Goal: Task Accomplishment & Management: Use online tool/utility

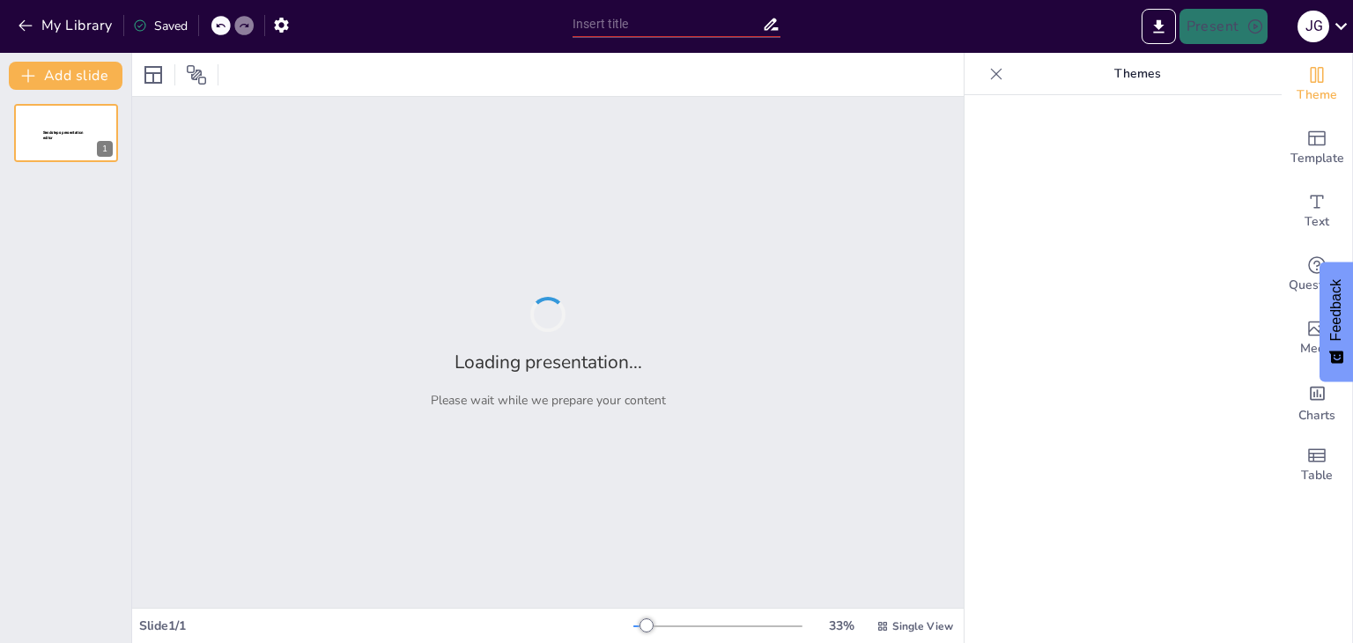
type input "Transformación Operativa: Innovación en Artefact SP LATAM"
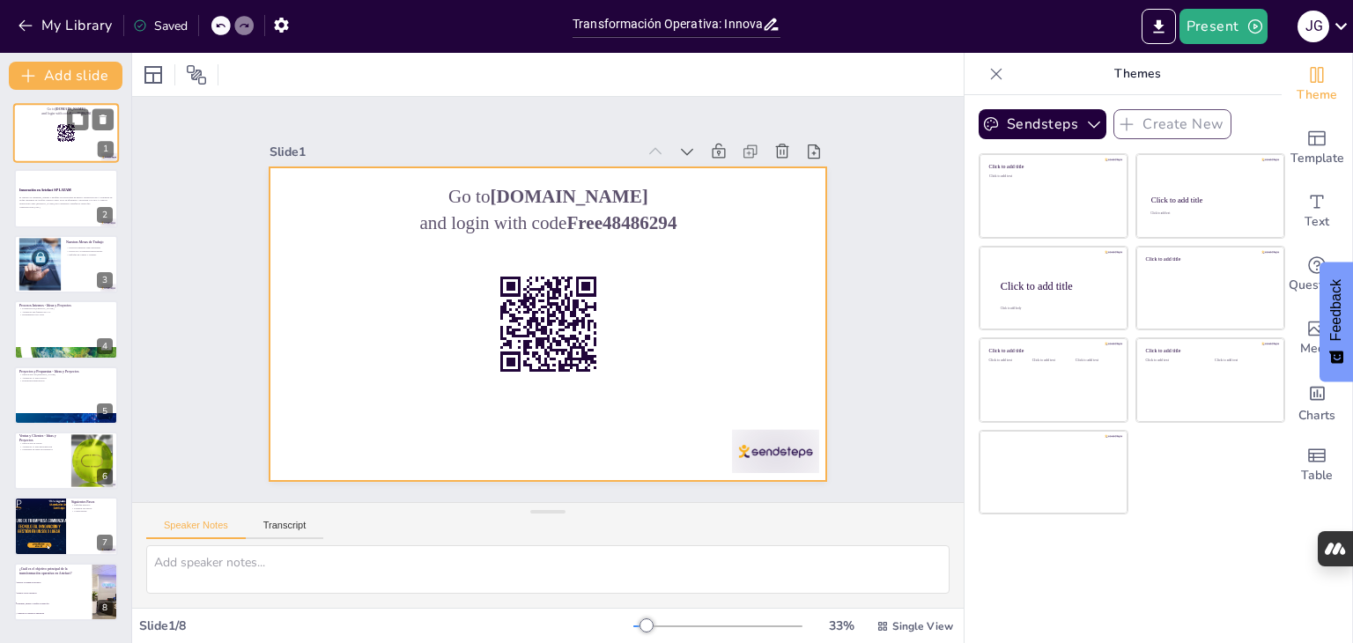
click at [91, 137] on div at bounding box center [66, 133] width 106 height 60
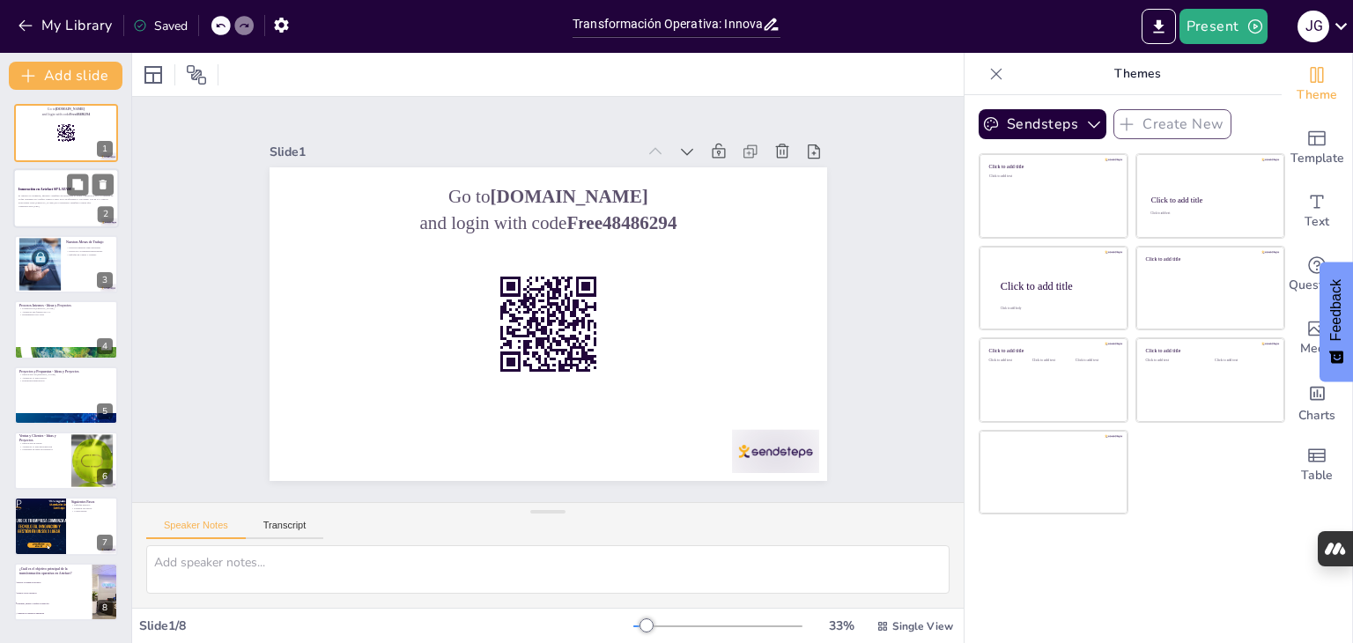
click at [57, 205] on p "Generated with [URL]" at bounding box center [66, 207] width 95 height 4
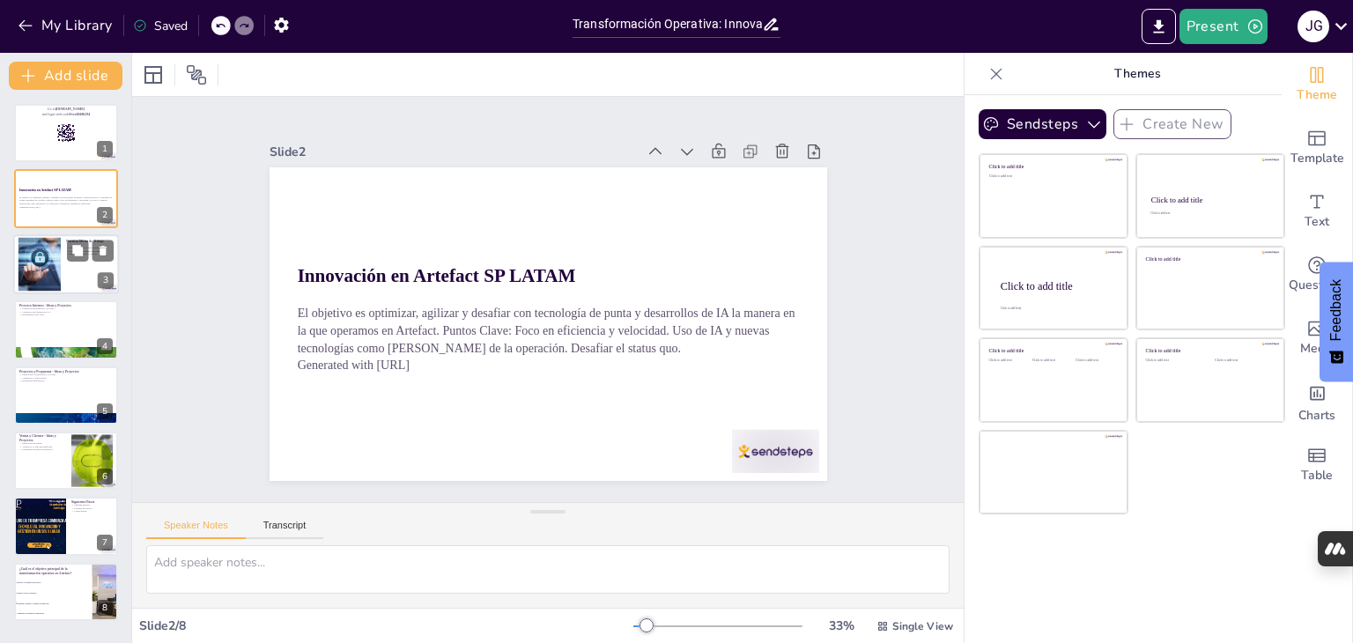
click at [70, 287] on div at bounding box center [66, 264] width 106 height 60
checkbox input "true"
type textarea "Los Procesos Internos son fundamentales para la eficiencia operativa. Al implem…"
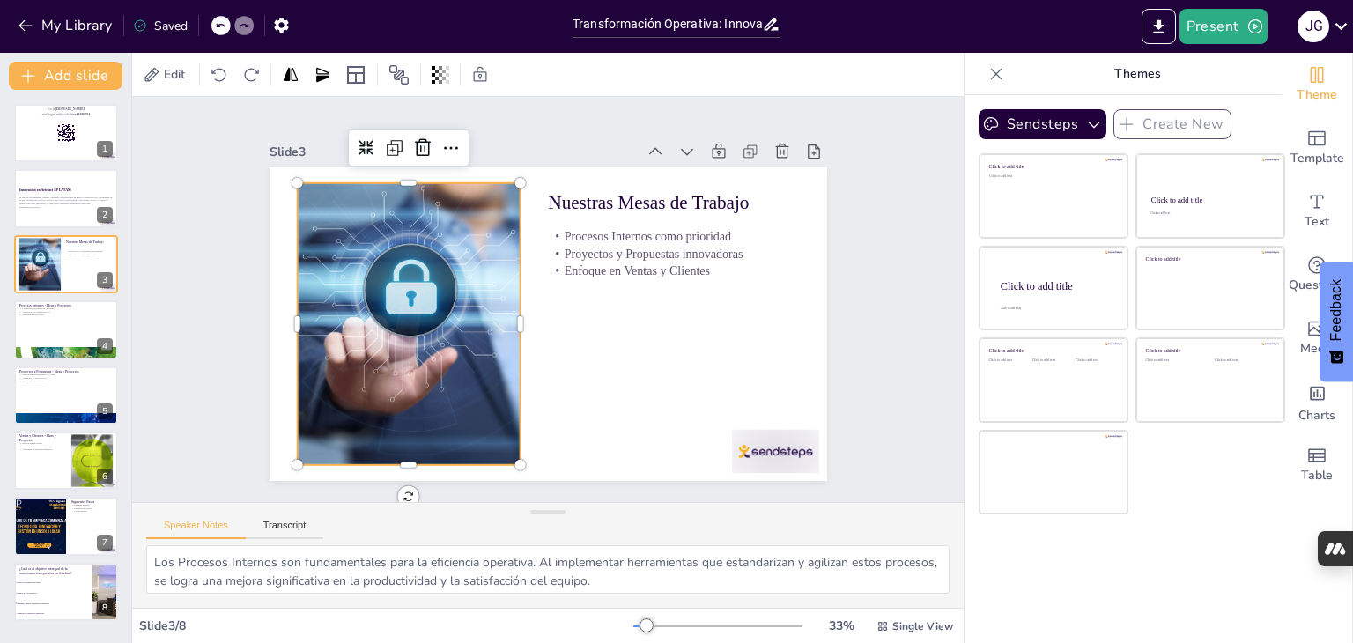
click at [463, 262] on div at bounding box center [690, 289] width 454 height 325
click at [691, 245] on p "Proyectos y Propuestas innovadoras" at bounding box center [673, 254] width 251 height 18
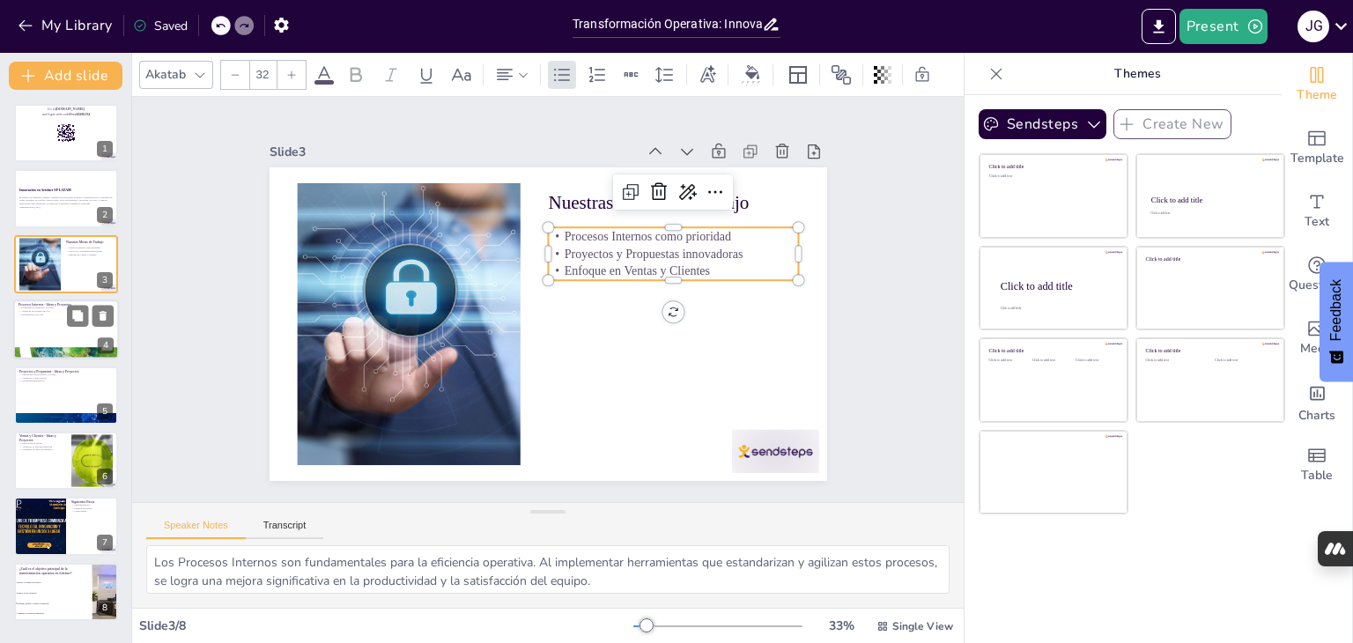
click at [68, 336] on div at bounding box center [66, 330] width 106 height 60
checkbox input "true"
type textarea "El liderazgo de [PERSON_NAME] es clave en la implementación de estas ideas. Su …"
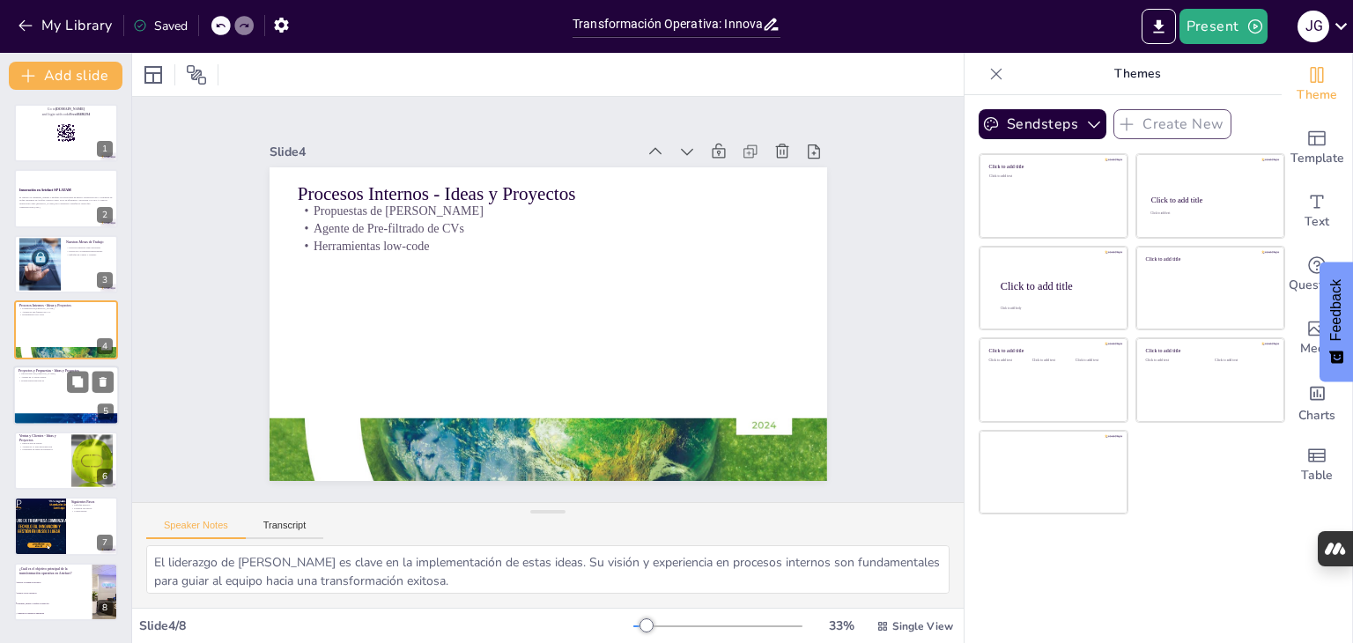
click at [46, 395] on div at bounding box center [66, 396] width 106 height 60
checkbox input "true"
type textarea "[PERSON_NAME] aporta una visión fresca y creativa a los proyectos y propuestas.…"
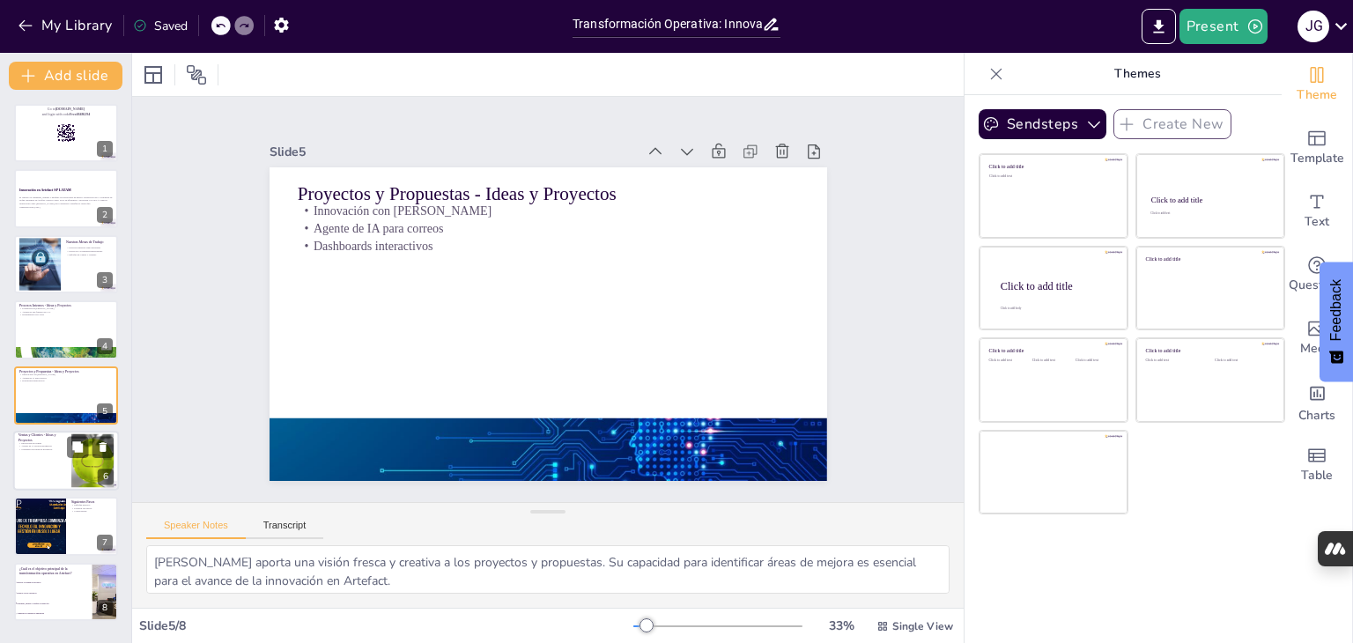
click at [62, 449] on p "Generador de ideas de productos" at bounding box center [43, 450] width 48 height 4
checkbox input "true"
type textarea "La innovación en el área de ventas es crucial para mantener la competitividad. …"
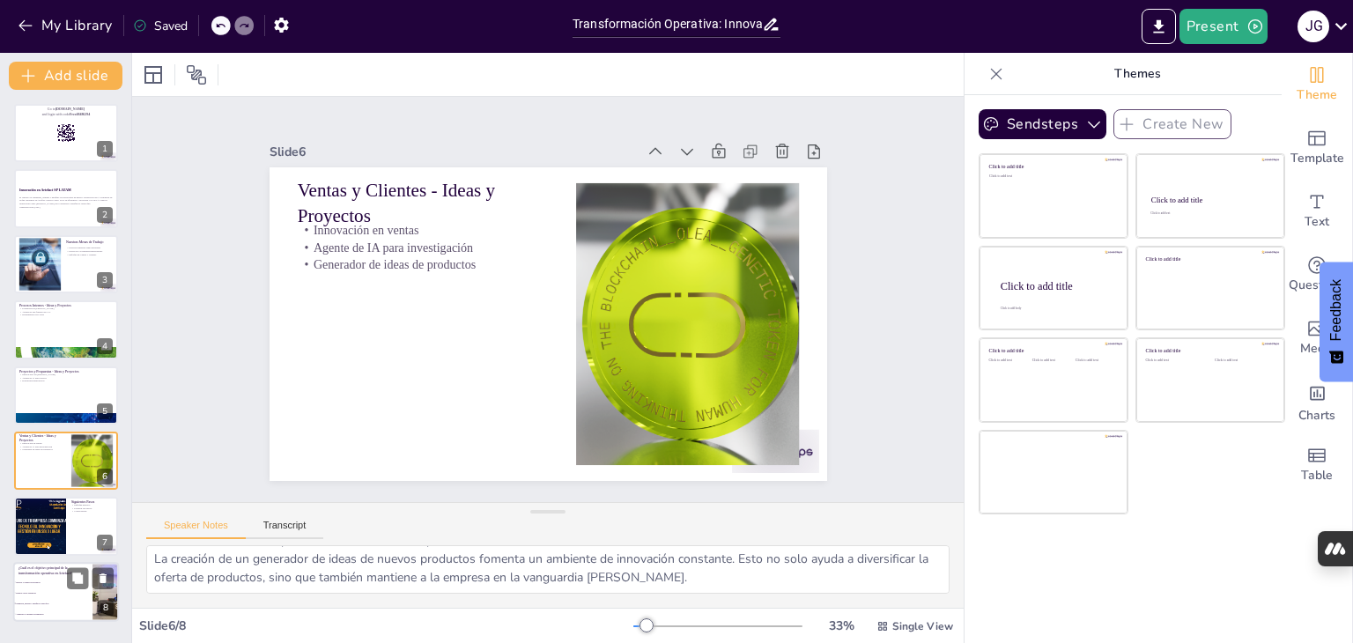
click at [32, 614] on span "Aumentar la cantidad de empleados" at bounding box center [54, 614] width 76 height 3
checkbox input "true"
type textarea "La respuesta correcta es "Optimizar, agilizar y desafiar el status quo", que se…"
checkbox input "true"
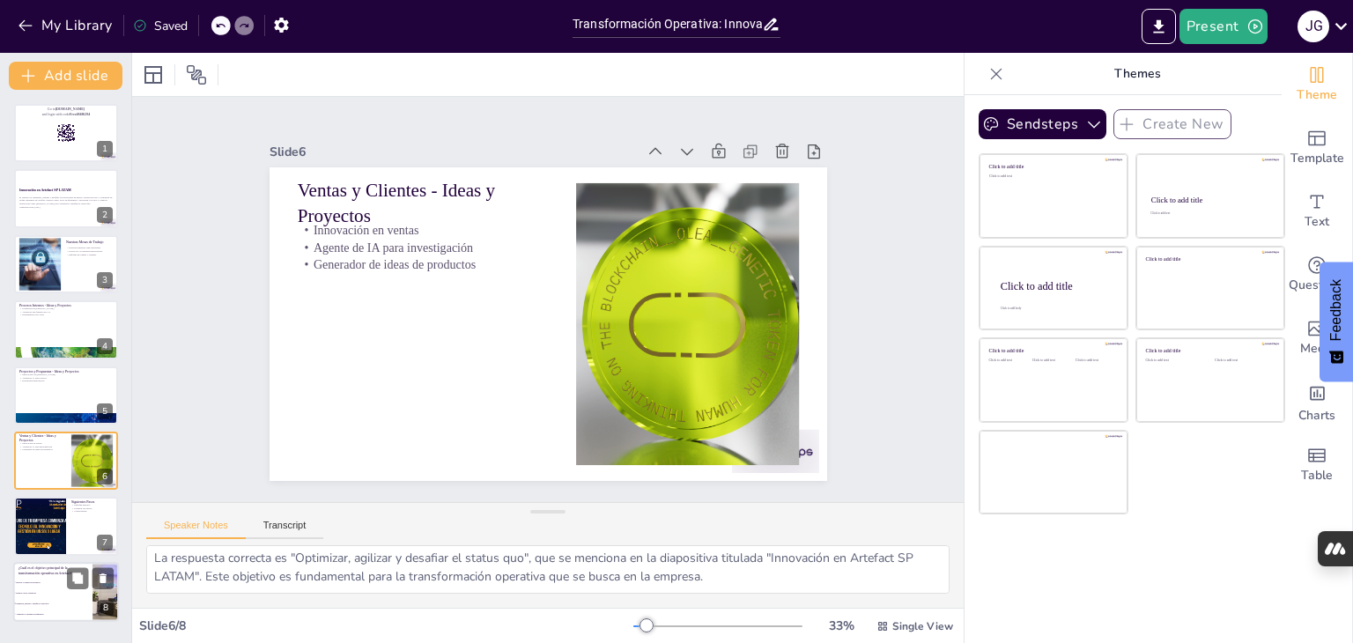
checkbox input "true"
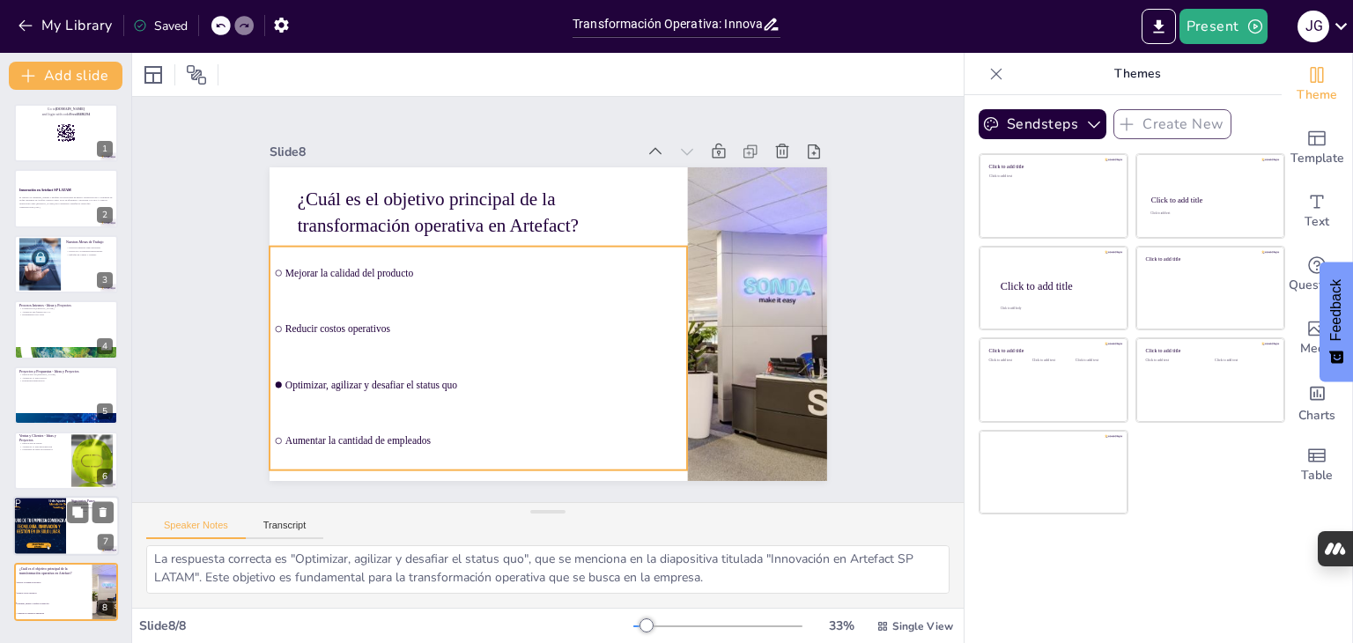
checkbox input "true"
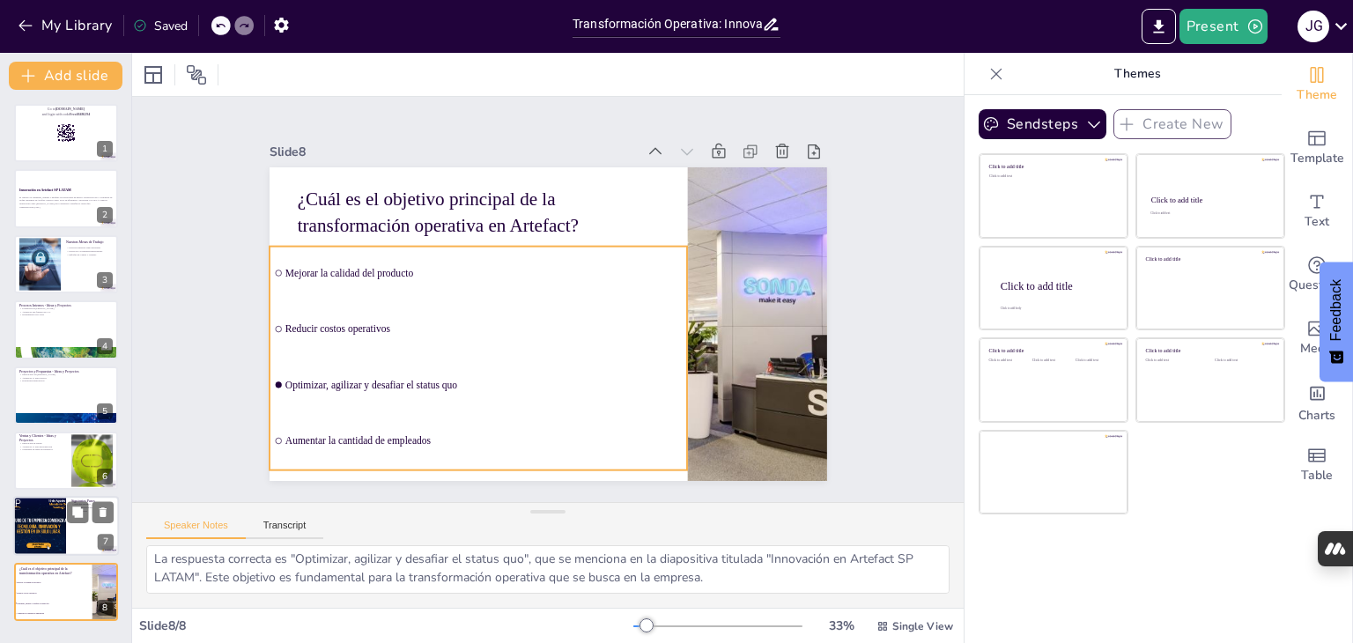
checkbox input "true"
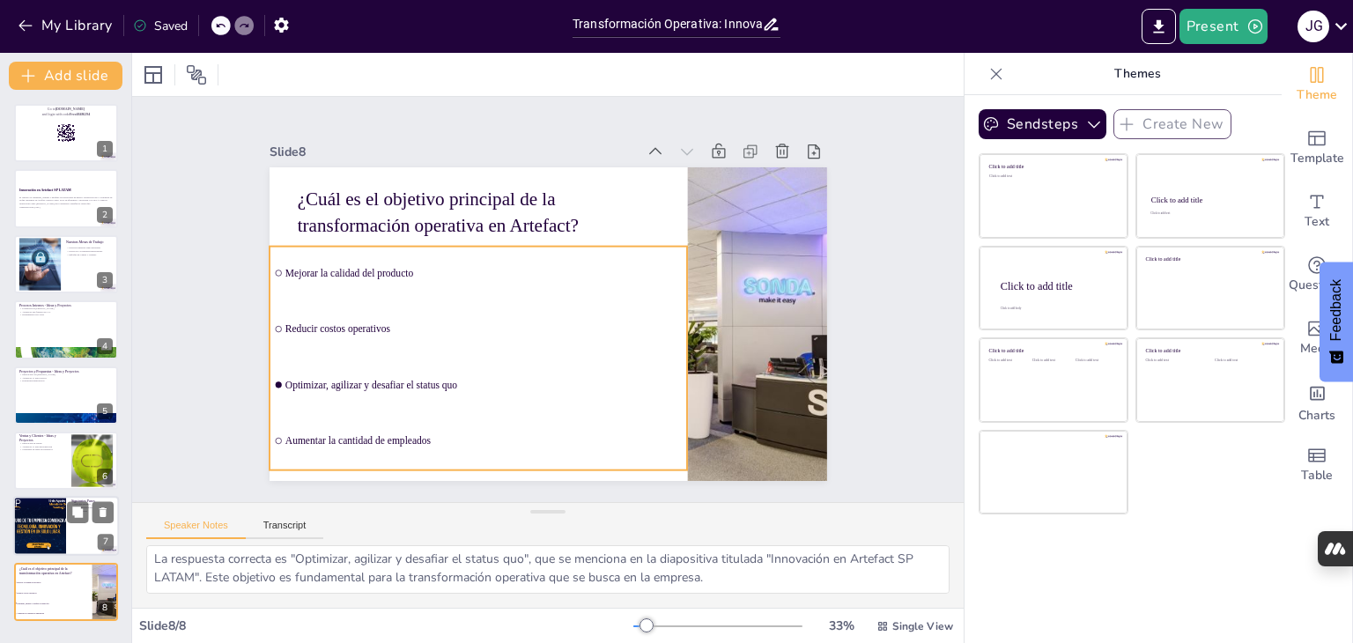
checkbox input "true"
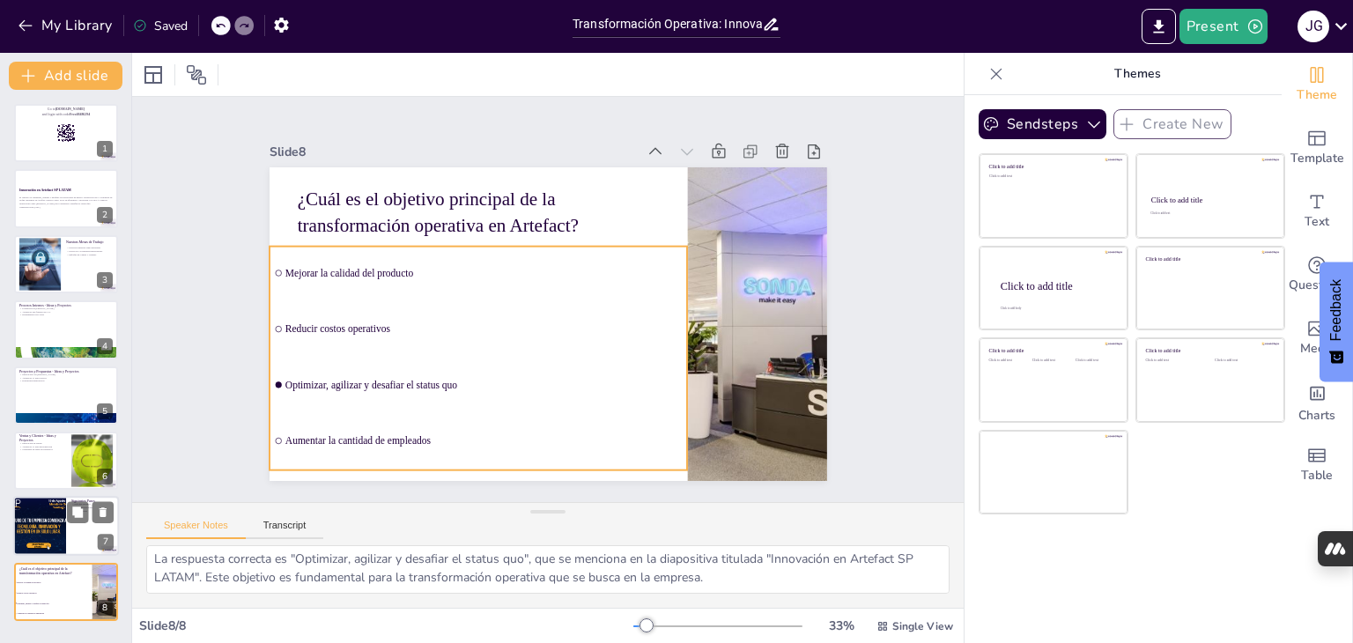
checkbox input "true"
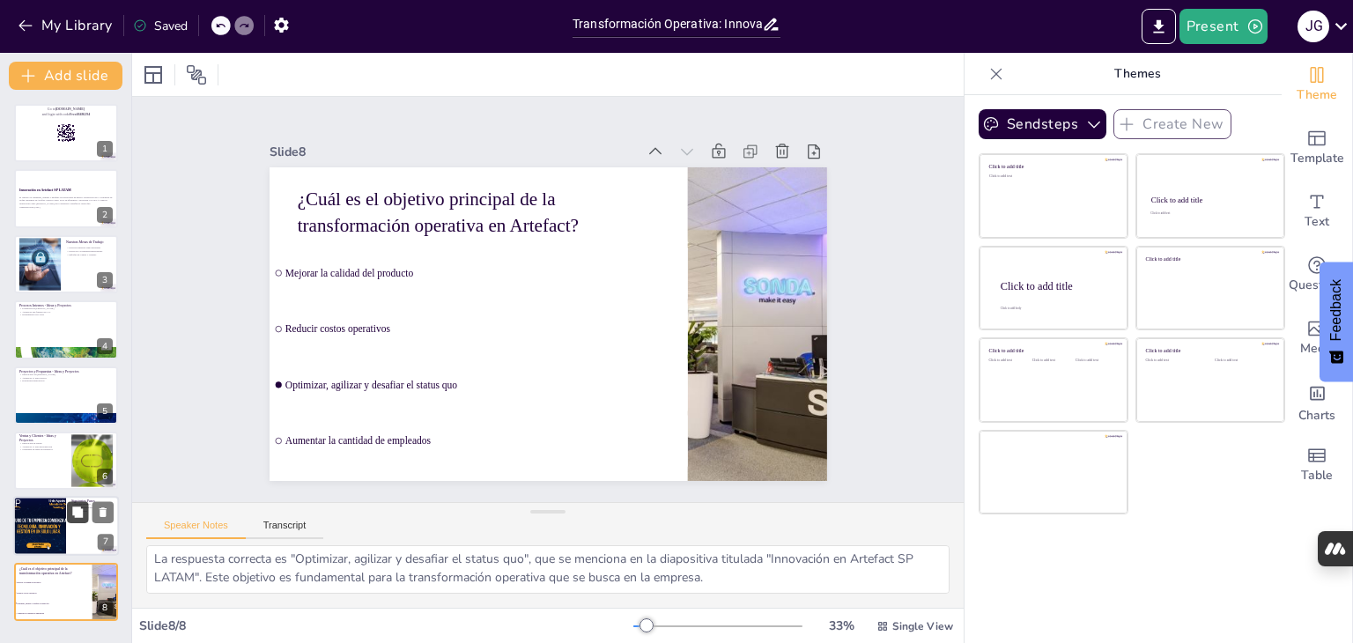
click at [68, 505] on button at bounding box center [77, 512] width 21 height 21
type textarea "Un enfoque práctico en la implementación de proyectos permite que los equipos s…"
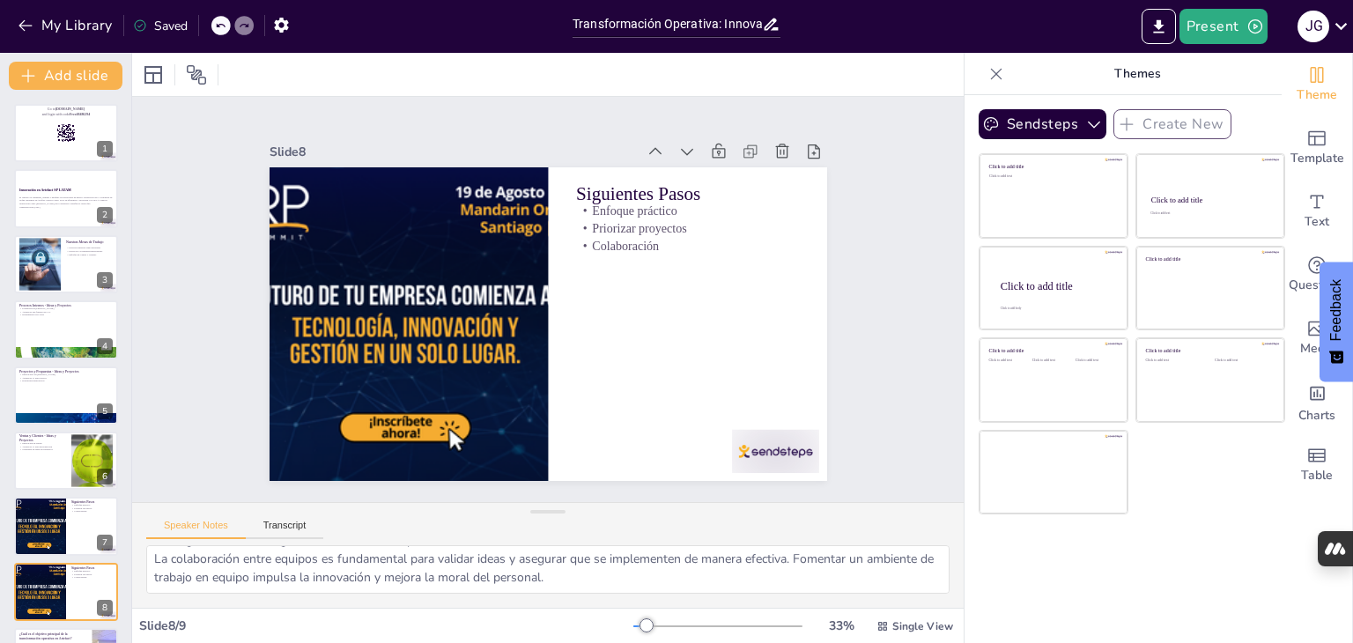
scroll to position [56, 0]
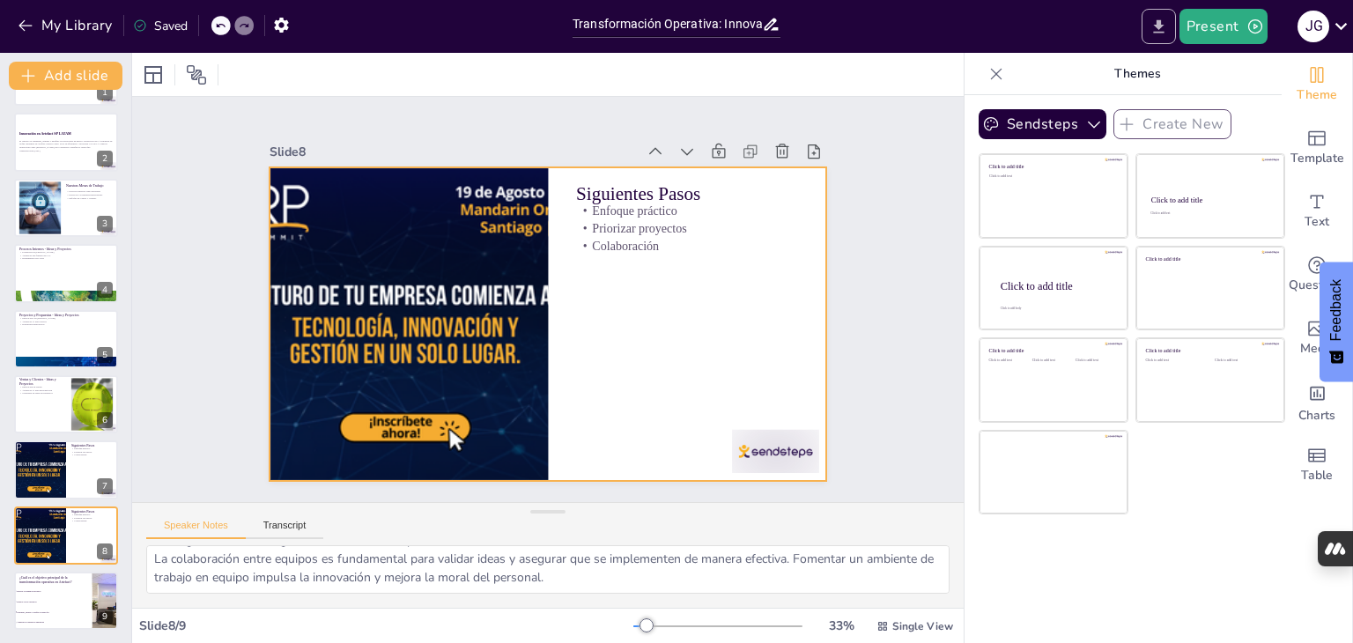
checkbox input "true"
